Goal: Task Accomplishment & Management: Use online tool/utility

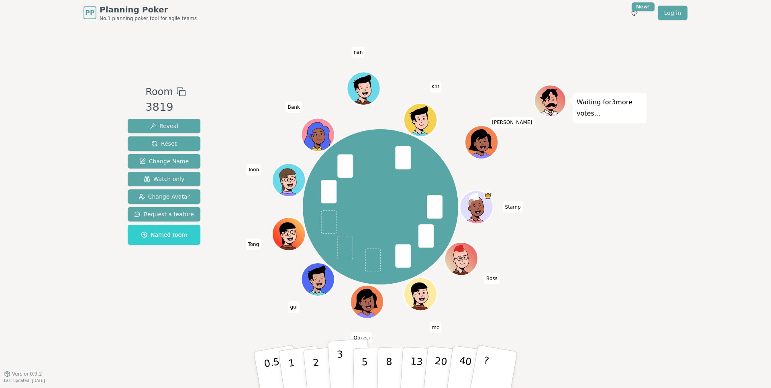
click at [341, 363] on p "3" at bounding box center [340, 371] width 9 height 44
click at [217, 295] on div "Room 3819 Reveal Reset Change Name Watch only Change Avatar Request a feature N…" at bounding box center [385, 200] width 522 height 230
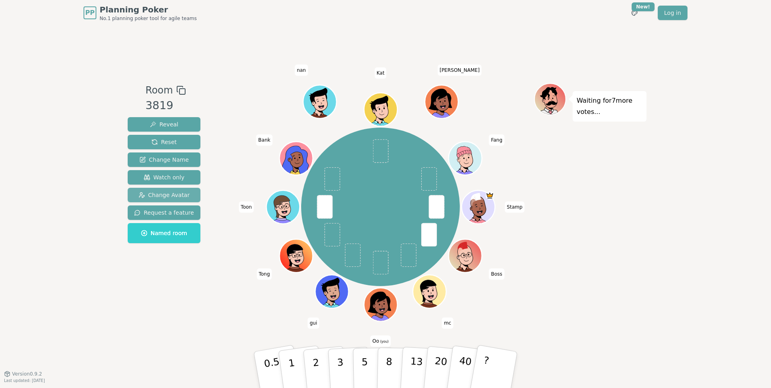
click at [169, 195] on span "Change Avatar" at bounding box center [163, 195] width 51 height 8
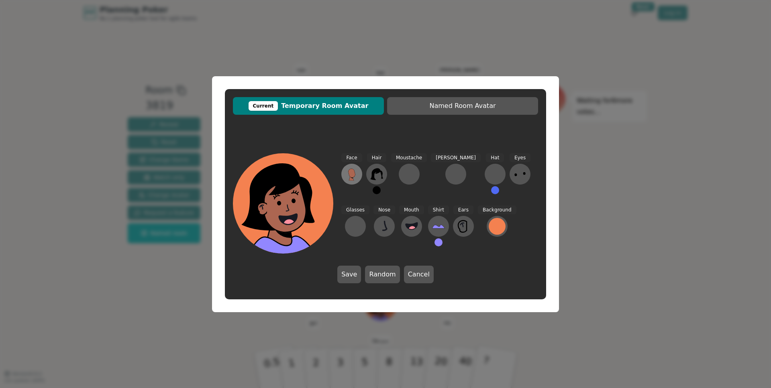
click at [349, 171] on icon at bounding box center [351, 173] width 7 height 9
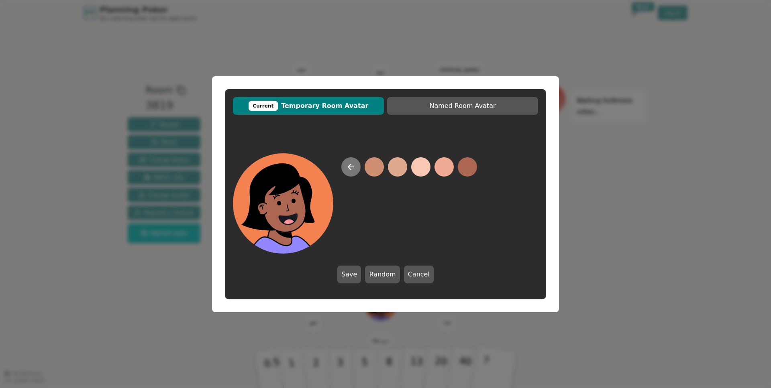
click at [350, 170] on icon at bounding box center [351, 167] width 10 height 10
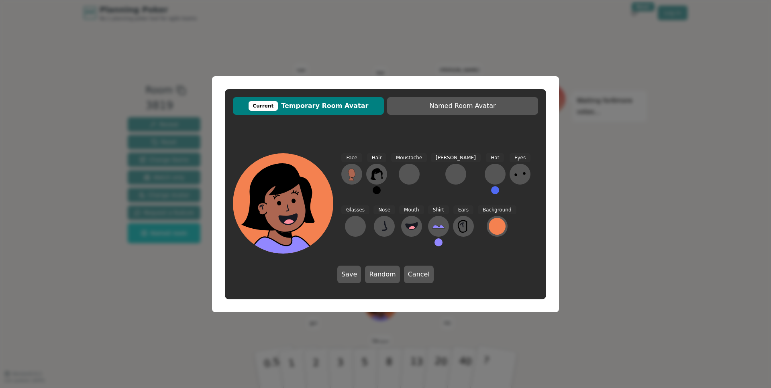
click at [350, 170] on icon at bounding box center [351, 173] width 7 height 9
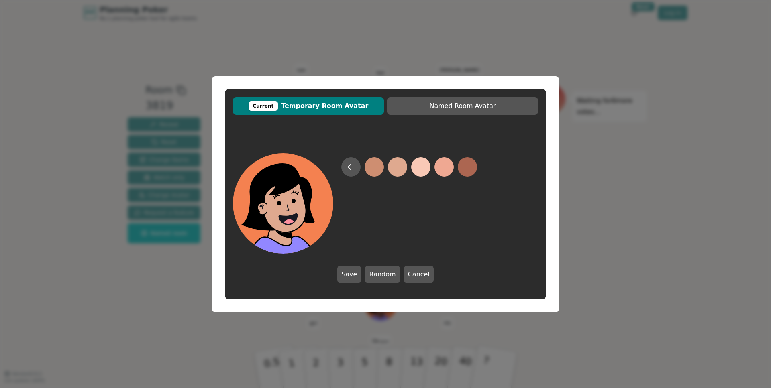
click at [394, 166] on button at bounding box center [397, 166] width 19 height 19
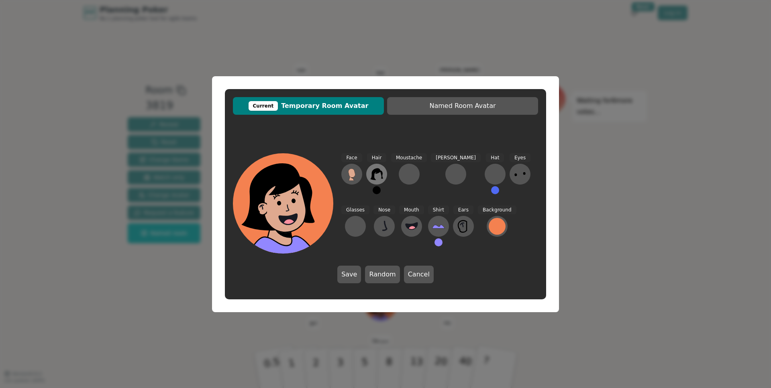
click at [367, 172] on button at bounding box center [376, 174] width 21 height 21
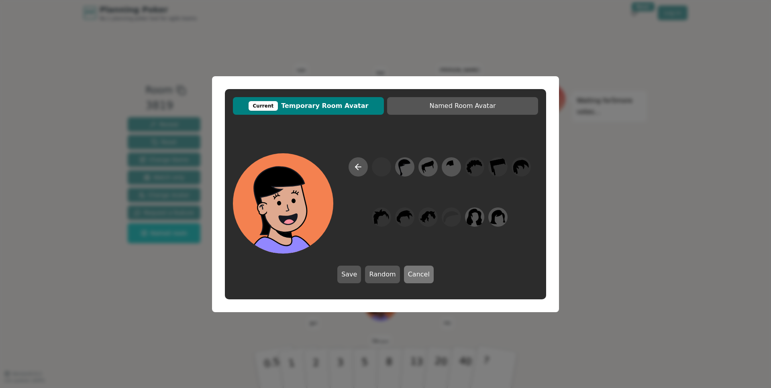
click at [415, 279] on button "Cancel" at bounding box center [419, 275] width 30 height 18
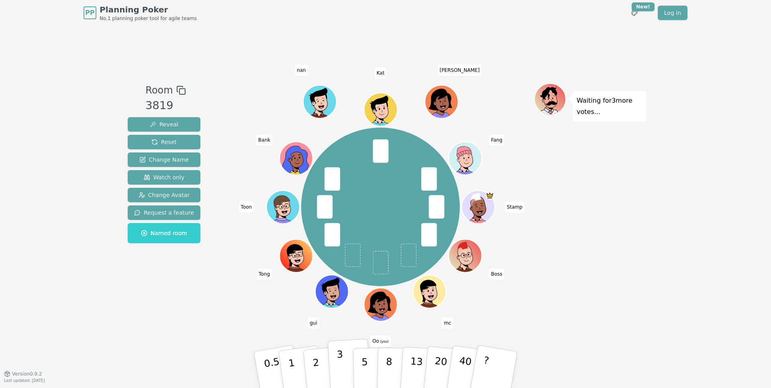
click at [343, 364] on button "3" at bounding box center [349, 370] width 44 height 63
click at [204, 302] on div "Room 3819 Reveal Reset Change Name Watch only Change Avatar Request a feature N…" at bounding box center [385, 199] width 522 height 233
click at [364, 362] on p "5" at bounding box center [364, 369] width 7 height 43
click at [600, 239] on div "Waiting for 2 more votes..." at bounding box center [590, 199] width 112 height 233
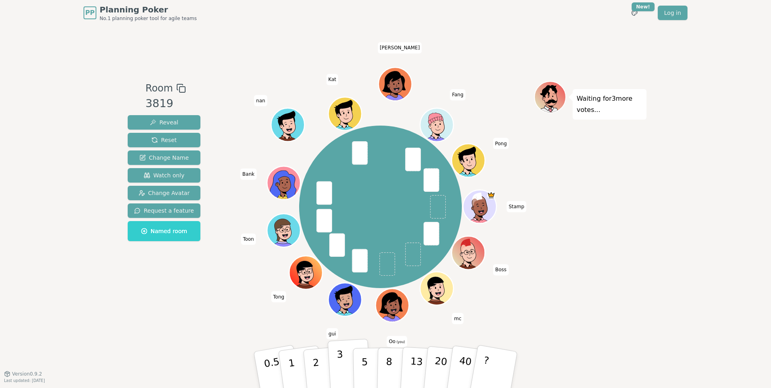
click at [342, 363] on p "3" at bounding box center [340, 371] width 9 height 44
click at [234, 301] on div "Stamp Boss mc Oo (you) gui Tong Toon Bank nan [PERSON_NAME]" at bounding box center [380, 207] width 307 height 222
click at [161, 311] on div "Room 3819 Reveal Reset Change Name Watch only Change Avatar Request a feature N…" at bounding box center [163, 199] width 79 height 237
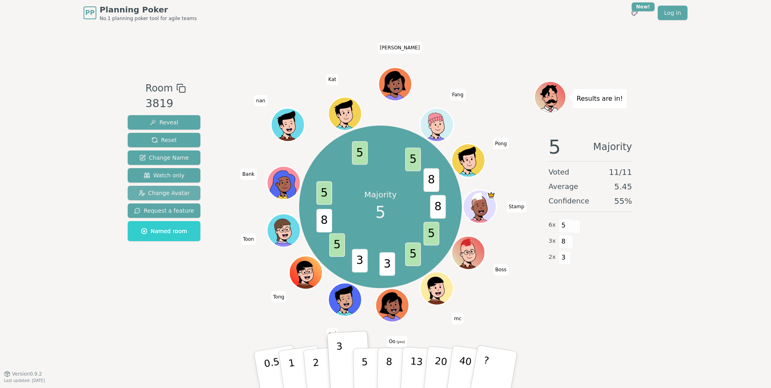
click at [164, 192] on span "Change Avatar" at bounding box center [163, 193] width 51 height 8
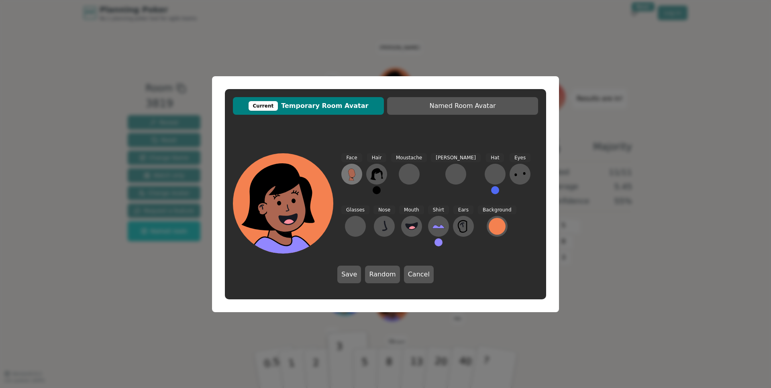
click at [352, 171] on icon at bounding box center [351, 173] width 7 height 9
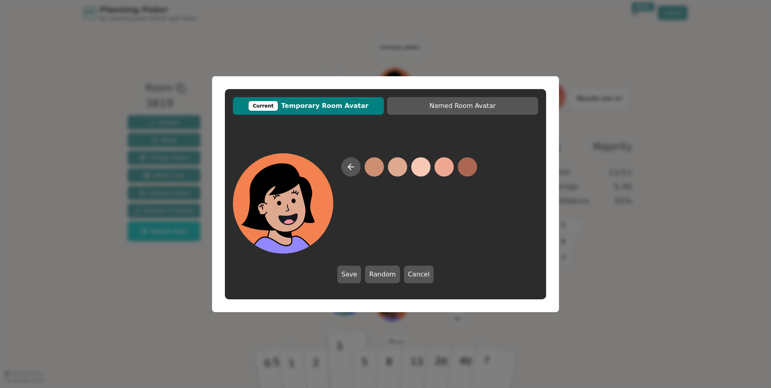
click at [393, 169] on button at bounding box center [397, 166] width 19 height 19
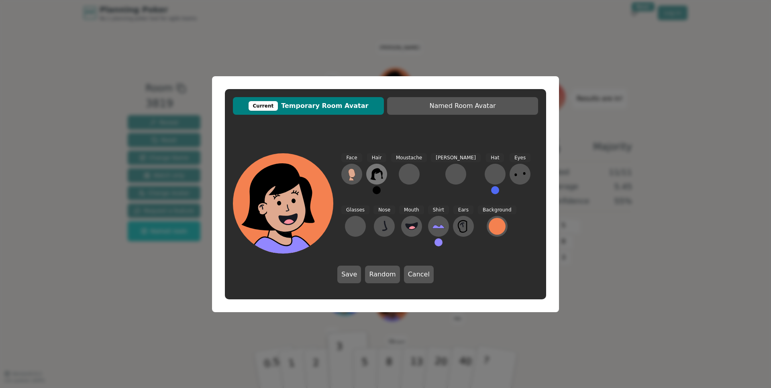
click at [384, 172] on button at bounding box center [376, 174] width 21 height 21
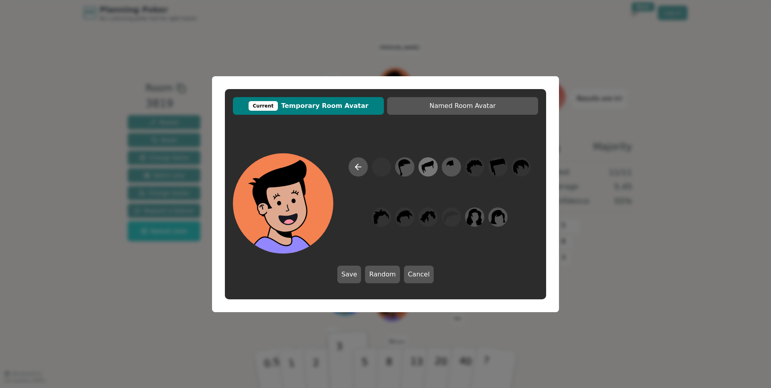
click at [422, 171] on icon at bounding box center [428, 167] width 16 height 18
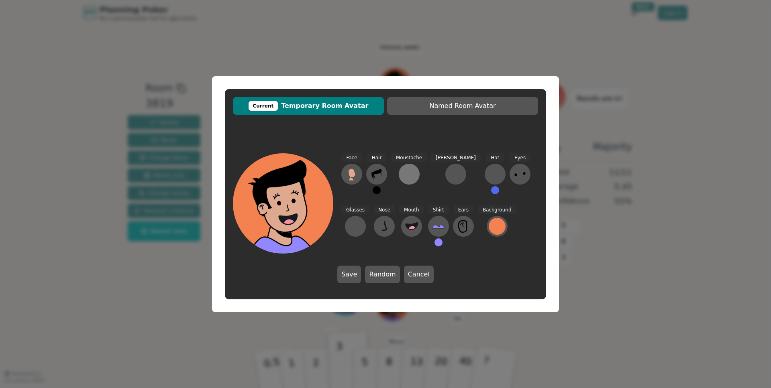
click at [407, 179] on div at bounding box center [409, 174] width 13 height 13
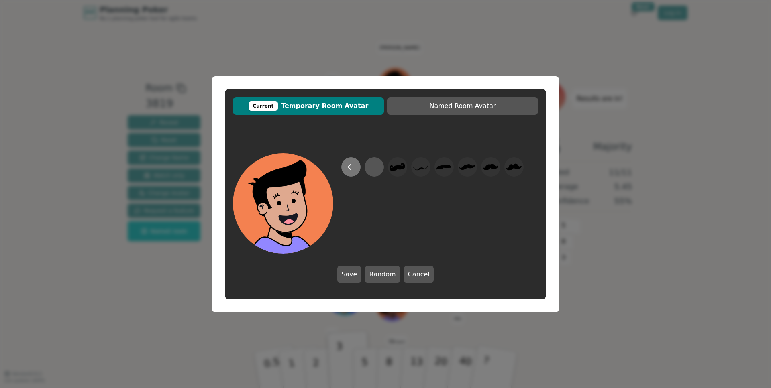
click at [349, 167] on icon at bounding box center [351, 167] width 6 height 0
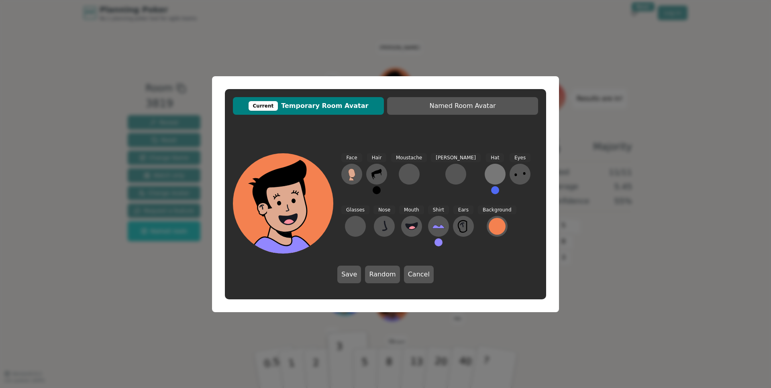
click at [488, 171] on div at bounding box center [494, 174] width 13 height 13
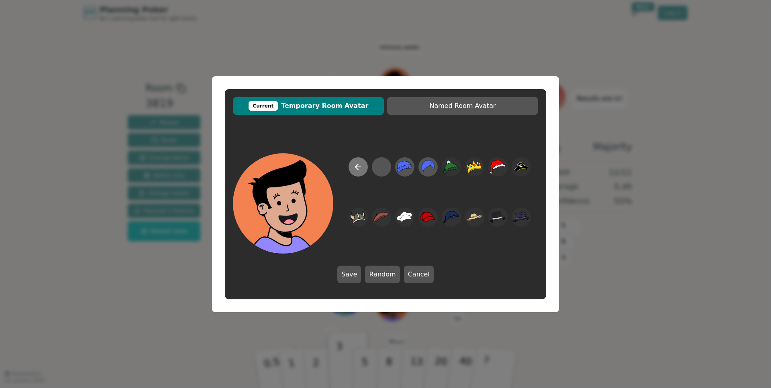
click at [358, 165] on icon at bounding box center [358, 167] width 10 height 10
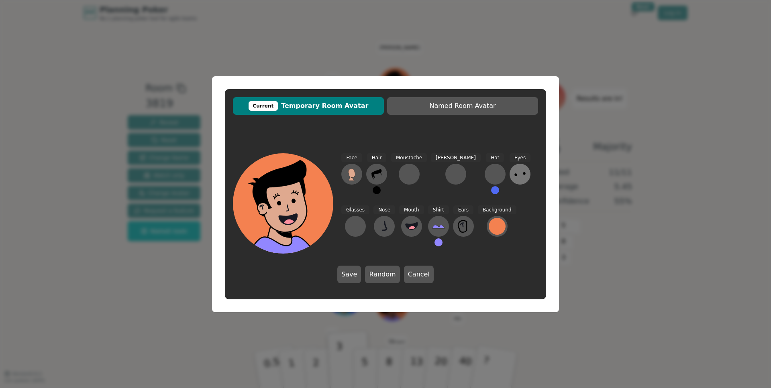
click at [509, 170] on button at bounding box center [519, 174] width 21 height 21
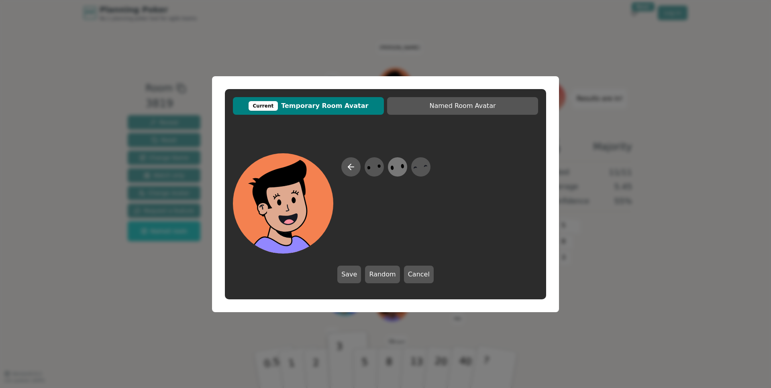
click at [393, 171] on icon at bounding box center [397, 167] width 16 height 18
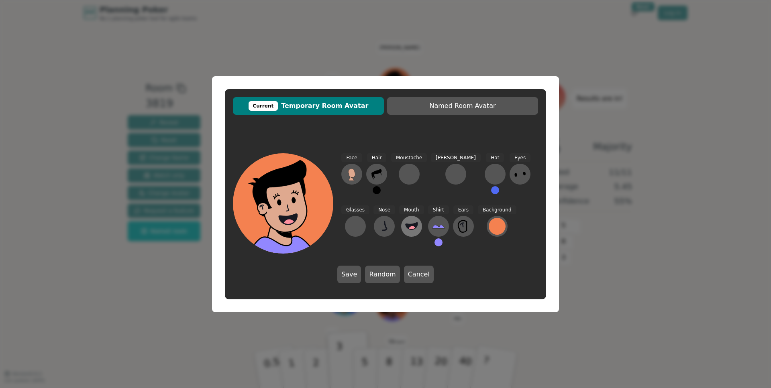
click at [408, 227] on circle at bounding box center [412, 230] width 8 height 8
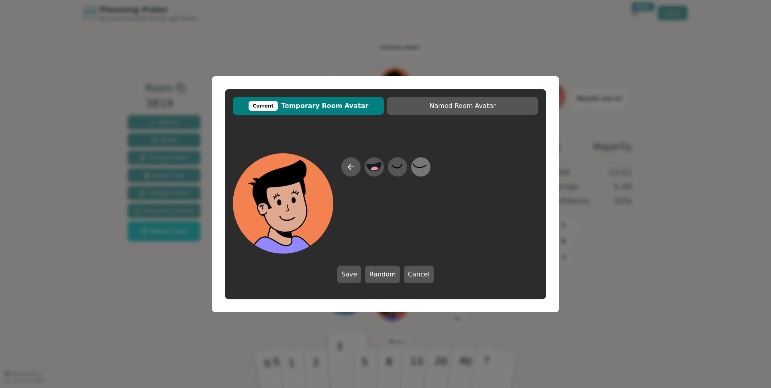
click at [424, 168] on icon at bounding box center [421, 167] width 16 height 18
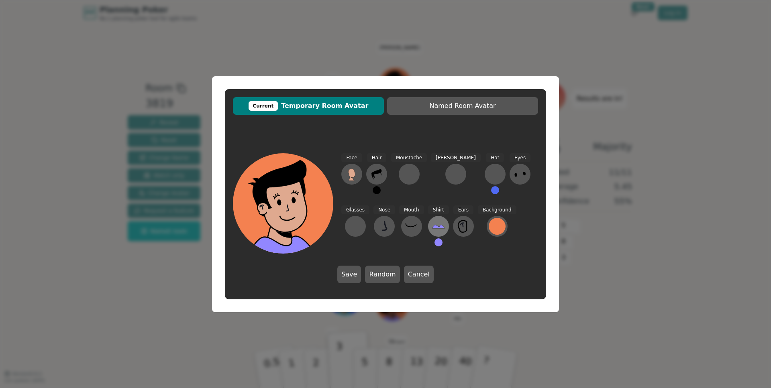
click at [432, 226] on icon at bounding box center [438, 227] width 12 height 4
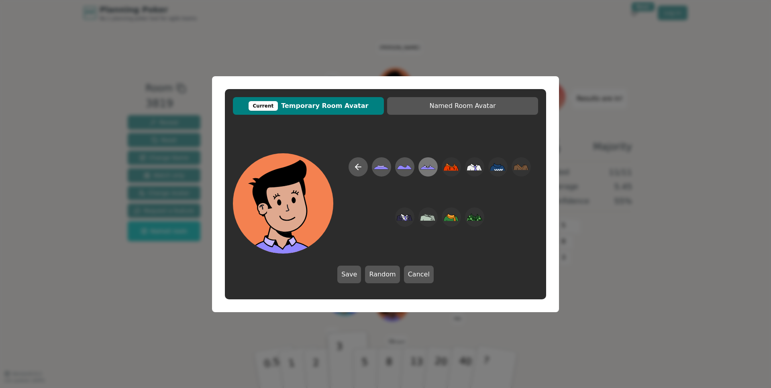
click at [424, 167] on icon at bounding box center [427, 167] width 15 height 3
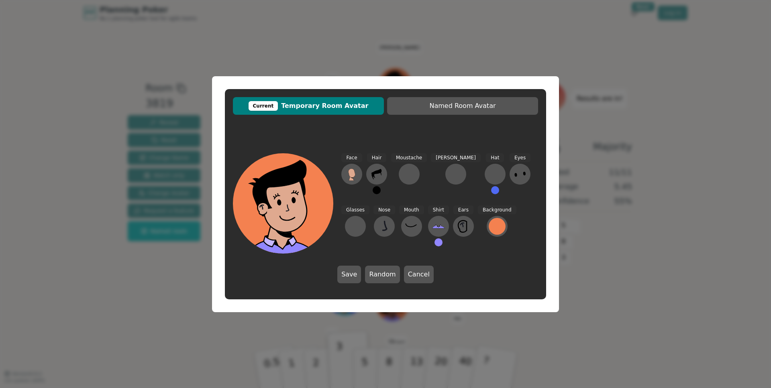
click at [434, 244] on button at bounding box center [438, 242] width 8 height 8
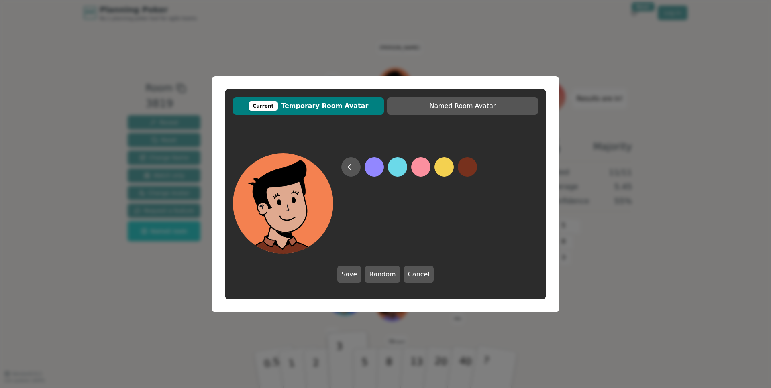
click at [476, 167] on button at bounding box center [467, 166] width 19 height 19
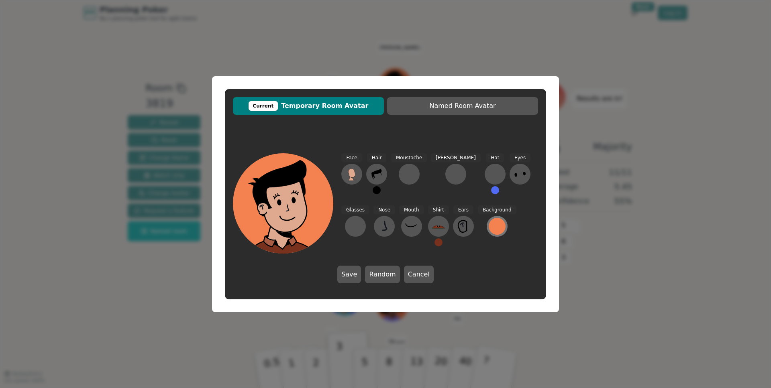
click at [488, 229] on div at bounding box center [496, 226] width 17 height 17
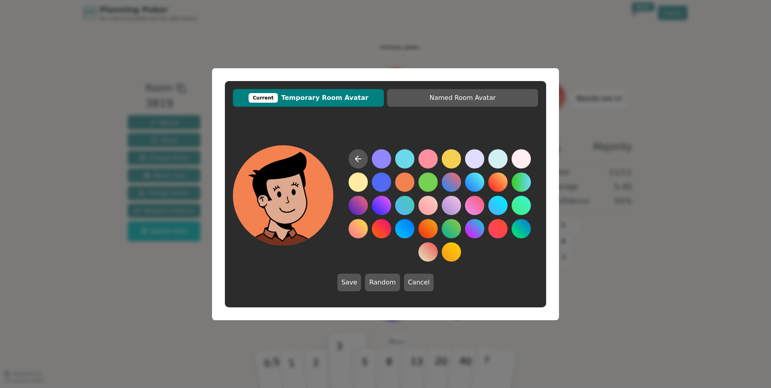
click at [400, 183] on button at bounding box center [404, 182] width 19 height 19
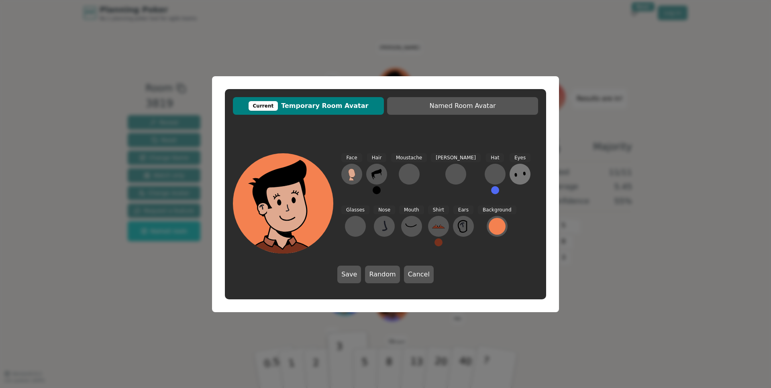
click at [513, 174] on icon at bounding box center [519, 174] width 13 height 13
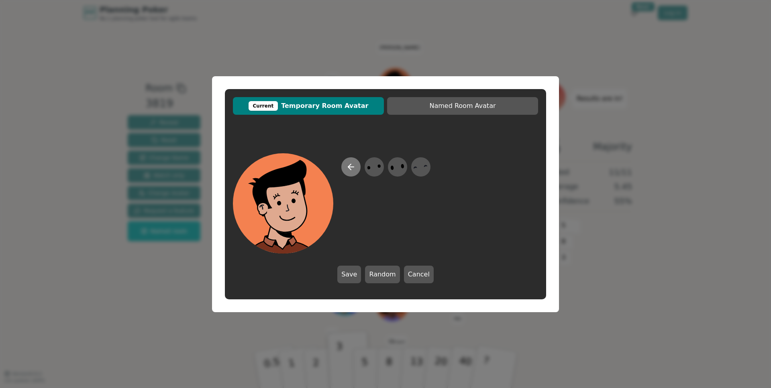
click at [348, 167] on icon at bounding box center [351, 167] width 6 height 0
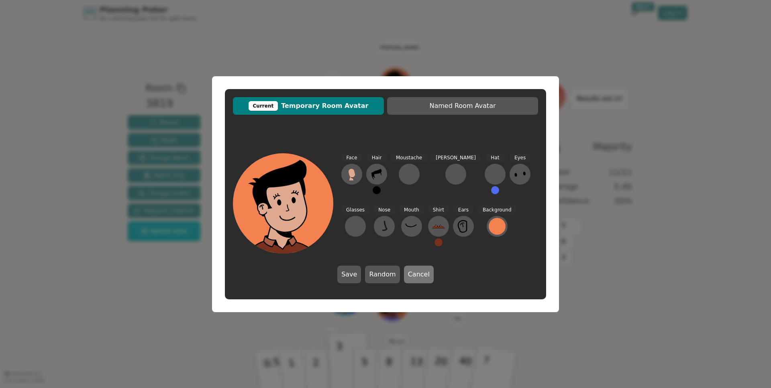
click at [427, 273] on button "Cancel" at bounding box center [419, 275] width 30 height 18
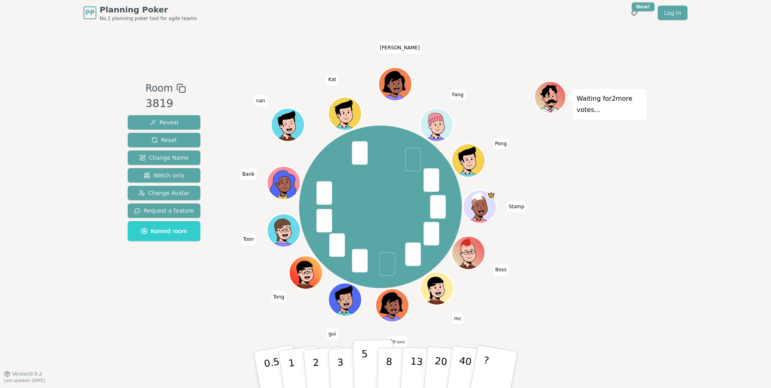
click at [364, 363] on p "5" at bounding box center [364, 369] width 7 height 43
click at [174, 298] on div "Room 3819 Reveal Reset Change Name Watch only Change Avatar Request a feature N…" at bounding box center [163, 199] width 79 height 237
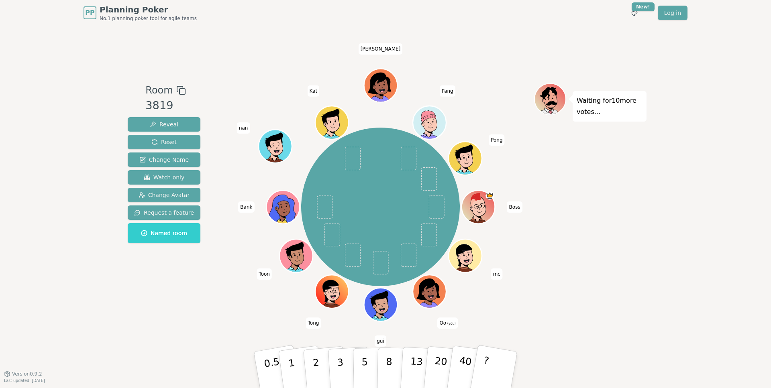
click at [157, 305] on div "Room 3819 Reveal Reset Change Name Watch only Change Avatar Request a feature N…" at bounding box center [163, 199] width 79 height 233
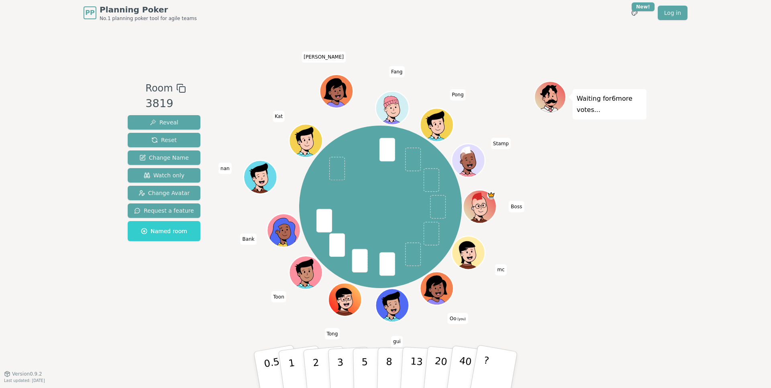
click at [57, 183] on div "PP Planning Poker No.1 planning poker tool for agile teams Toggle theme New! Lo…" at bounding box center [385, 194] width 771 height 388
click at [343, 364] on button "3" at bounding box center [349, 370] width 44 height 63
click at [173, 293] on div "Room 3819 Reveal Reset Change Name Watch only Change Avatar Request a feature N…" at bounding box center [163, 199] width 79 height 237
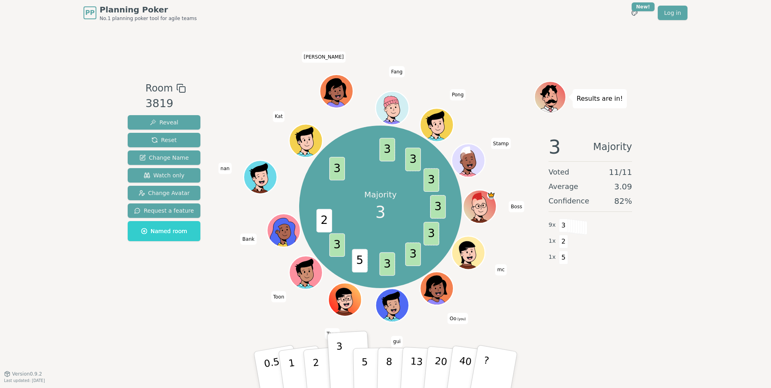
click at [606, 307] on div "Results are in! 3 Majority Voted 11 / 11 Average 3.09 Confidence 82 % 9 x 3 1 x…" at bounding box center [590, 199] width 112 height 237
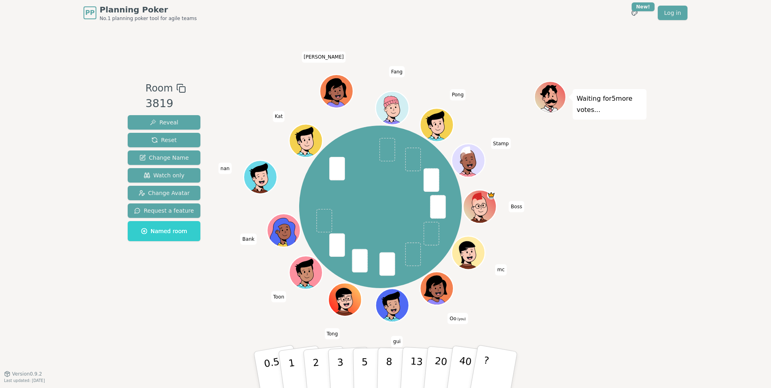
click at [193, 325] on div "Room 3819 Reveal Reset Change Name Watch only Change Avatar Request a feature N…" at bounding box center [385, 200] width 522 height 348
click at [342, 358] on p "3" at bounding box center [340, 371] width 9 height 44
click at [209, 310] on div "Room 3819 Reveal Reset Change Name Watch only Change Avatar Request a feature N…" at bounding box center [385, 199] width 522 height 237
click at [360, 371] on button "5" at bounding box center [373, 370] width 41 height 61
click at [209, 300] on div "Room 3819 Reveal Reset Change Name Watch only Change Avatar Request a feature N…" at bounding box center [385, 199] width 522 height 237
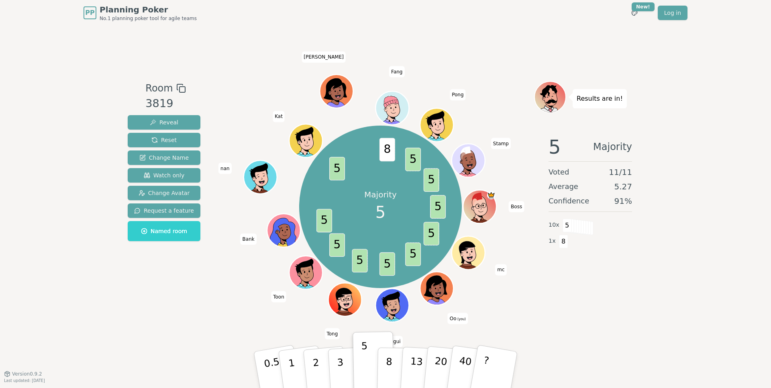
click at [209, 300] on div "Room 3819 Reveal Reset Change Name Watch only Change Avatar Request a feature N…" at bounding box center [385, 199] width 522 height 237
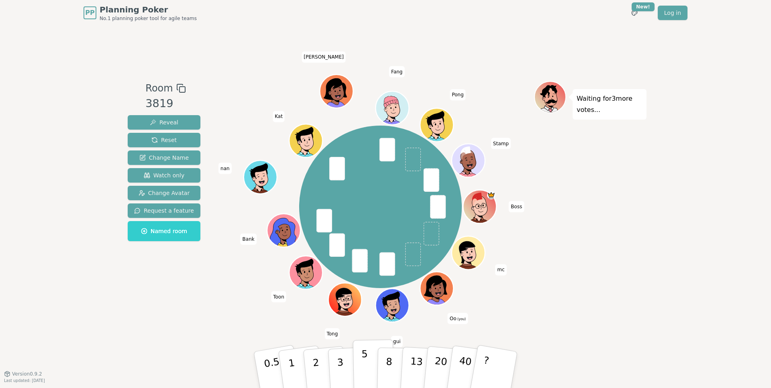
click at [367, 367] on button "5" at bounding box center [373, 370] width 41 height 61
click at [215, 317] on div "Room 3819 Reveal Reset Change Name Watch only Change Avatar Request a feature N…" at bounding box center [385, 199] width 522 height 237
click at [315, 361] on p "2" at bounding box center [316, 371] width 10 height 44
click at [153, 293] on div "Room 3819 Reveal Reset Change Name Watch only Change Avatar Request a feature N…" at bounding box center [163, 199] width 79 height 237
click at [347, 366] on button "3" at bounding box center [349, 370] width 44 height 63
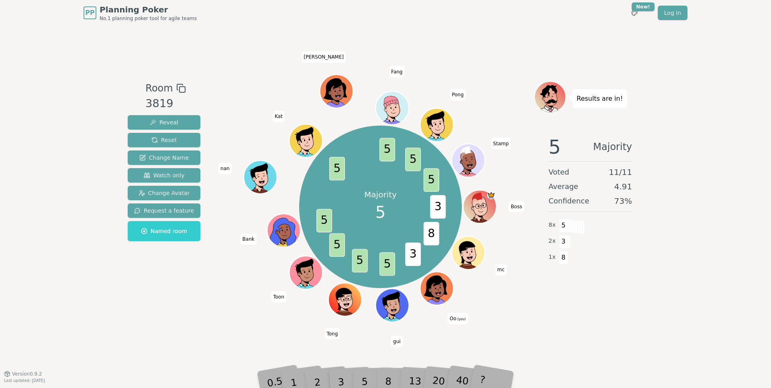
click at [560, 327] on div "Room 3819 Reveal Reset Change Name Watch only Change Avatar Request a feature N…" at bounding box center [385, 200] width 522 height 348
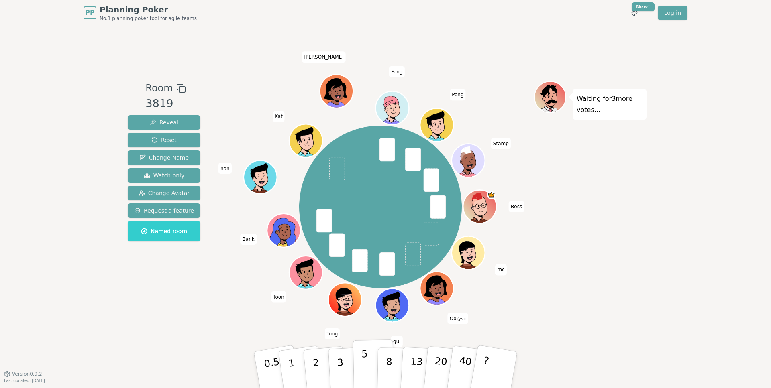
click at [361, 370] on p "5" at bounding box center [364, 369] width 7 height 43
click at [164, 323] on div "Room 3819 Reveal Reset Change Name Watch only Change Avatar Request a feature N…" at bounding box center [385, 200] width 522 height 348
click at [362, 362] on p "5" at bounding box center [364, 369] width 7 height 43
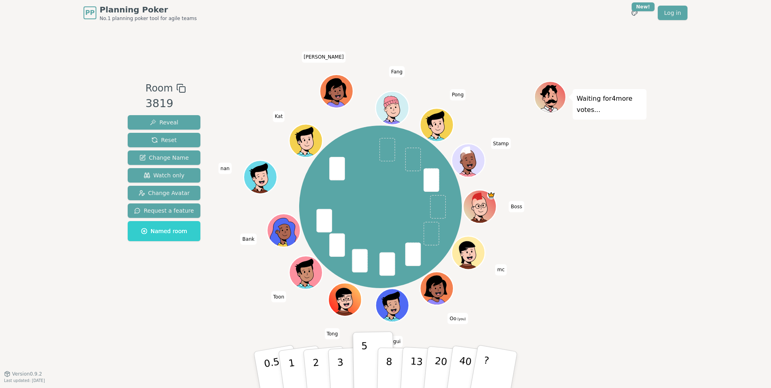
click at [199, 286] on div "Room 3819 Reveal Reset Change Name Watch only Change Avatar Request a feature N…" at bounding box center [163, 199] width 79 height 237
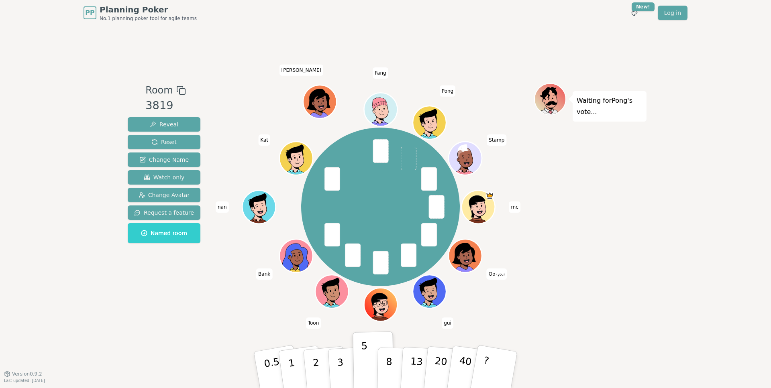
click at [79, 136] on div "PP Planning Poker No.1 planning poker tool for agile teams Toggle theme New! Lo…" at bounding box center [385, 194] width 771 height 388
